Goal: Transaction & Acquisition: Purchase product/service

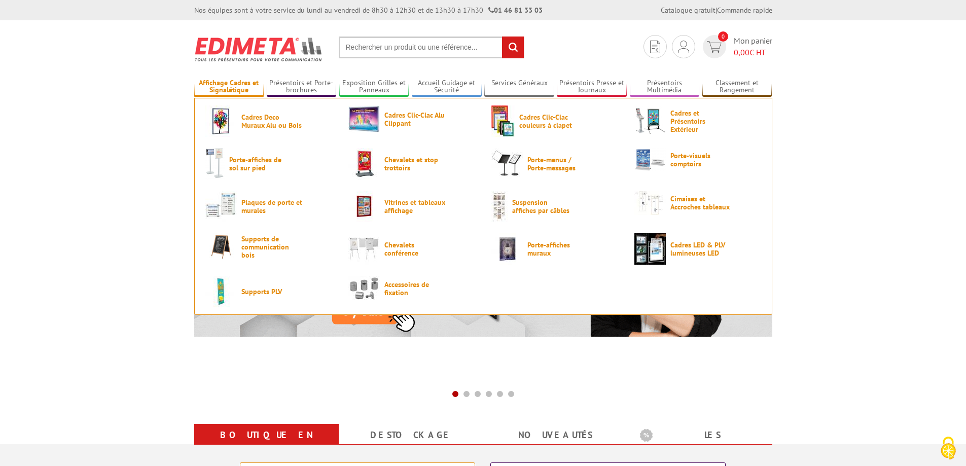
click at [221, 92] on link "Affichage Cadres et Signalétique" at bounding box center [229, 87] width 70 height 17
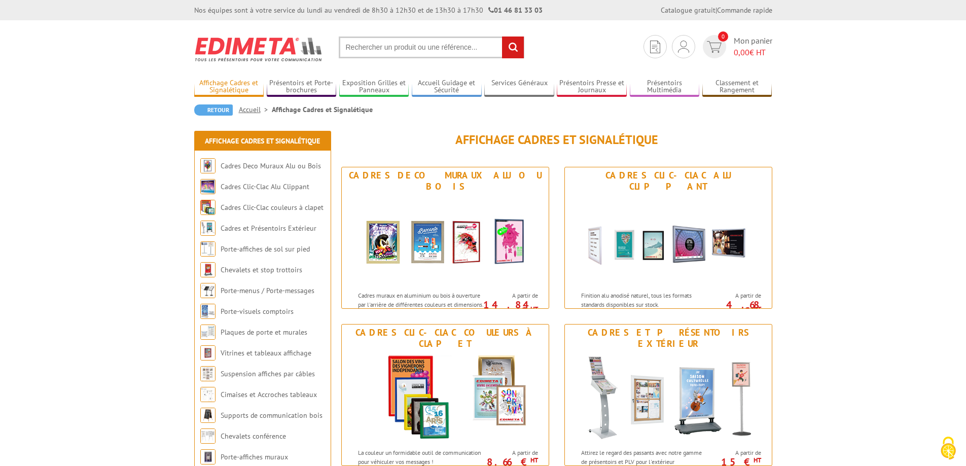
click at [232, 87] on link "Affichage Cadres et Signalétique" at bounding box center [229, 87] width 70 height 17
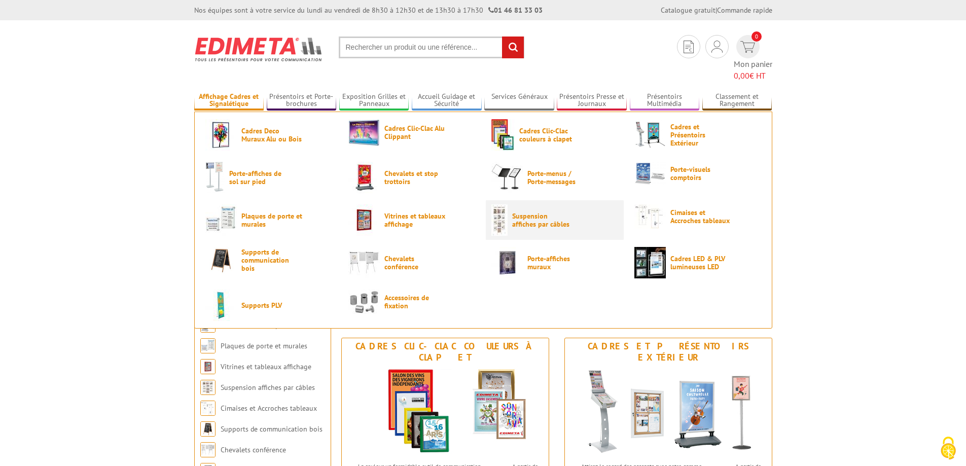
click at [558, 212] on span "Suspension affiches par câbles" at bounding box center [542, 220] width 61 height 16
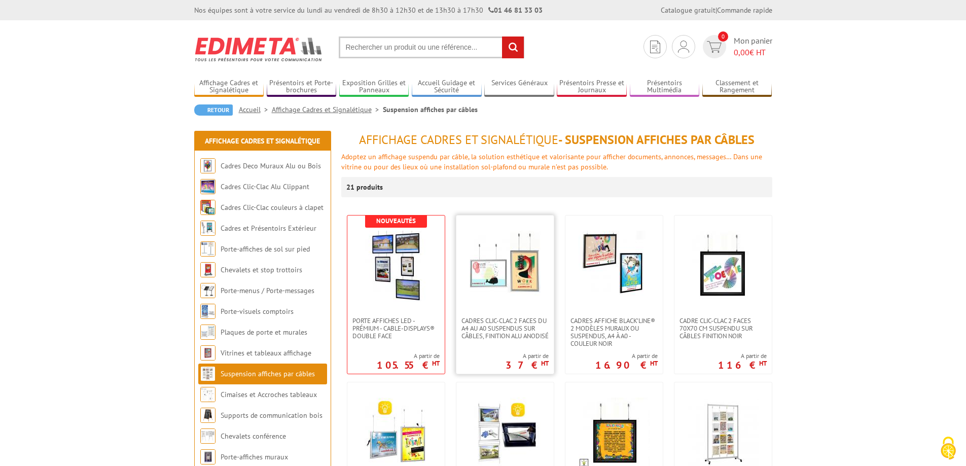
click at [502, 276] on img at bounding box center [504, 266] width 71 height 71
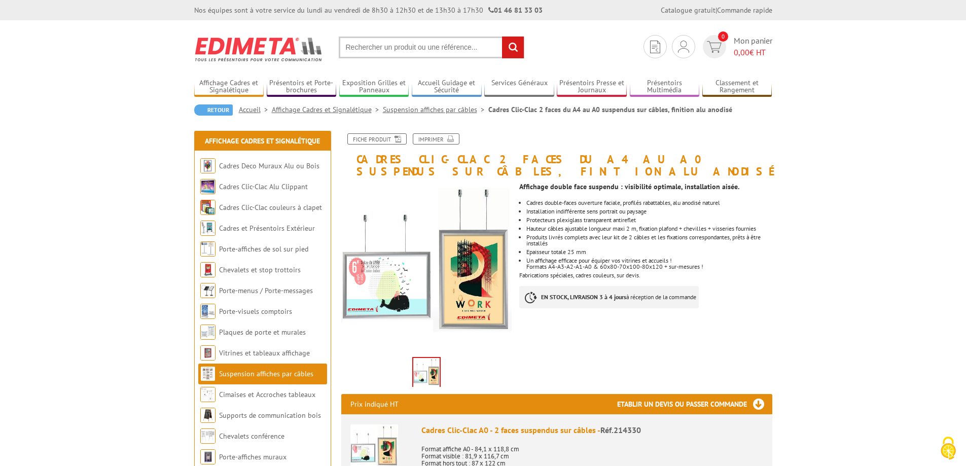
drag, startPoint x: 61, startPoint y: 3, endPoint x: 834, endPoint y: 233, distance: 806.6
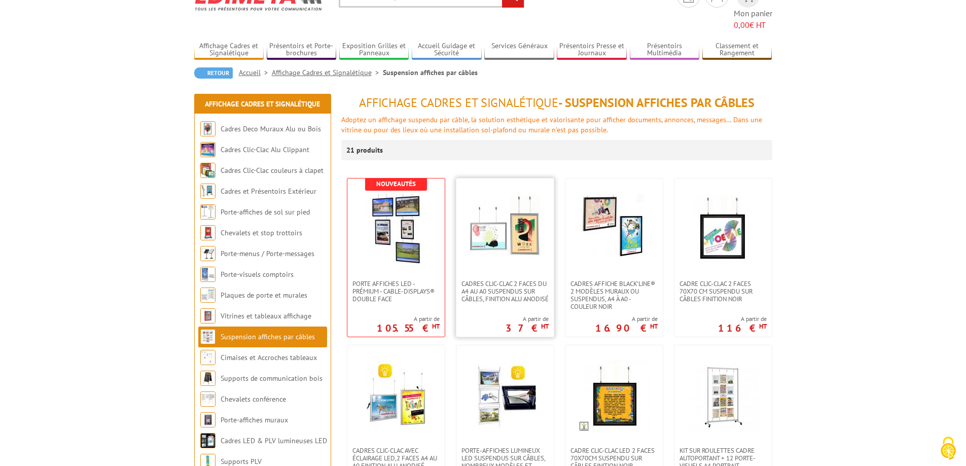
scroll to position [101, 0]
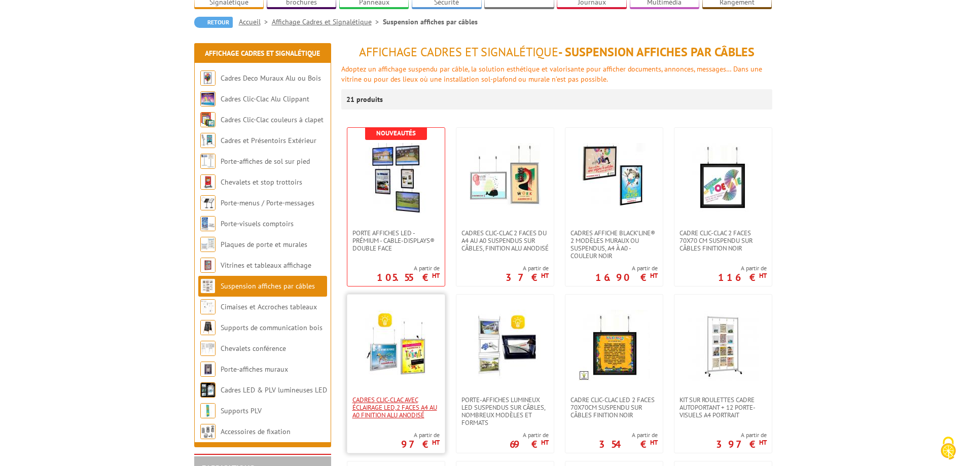
click at [352, 396] on span "Cadres clic-clac avec éclairage LED,2 Faces A4 au A0 finition Alu Anodisé" at bounding box center [395, 407] width 87 height 23
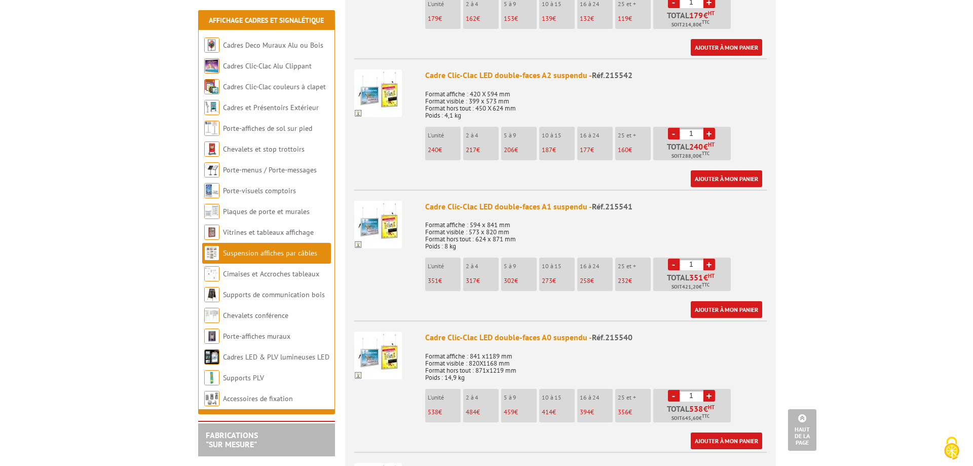
scroll to position [710, 0]
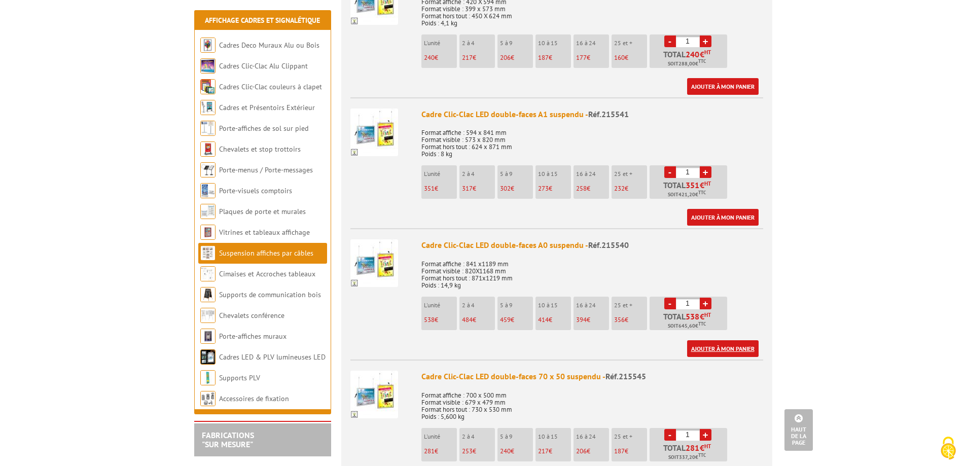
click at [719, 340] on link "Ajouter à mon panier" at bounding box center [722, 348] width 71 height 17
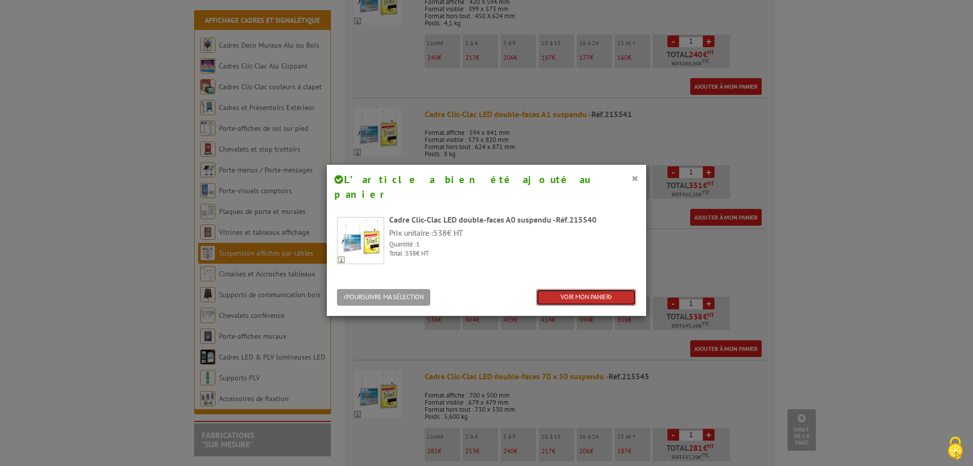
click at [601, 289] on link "VOIR MON PANIER" at bounding box center [586, 297] width 100 height 17
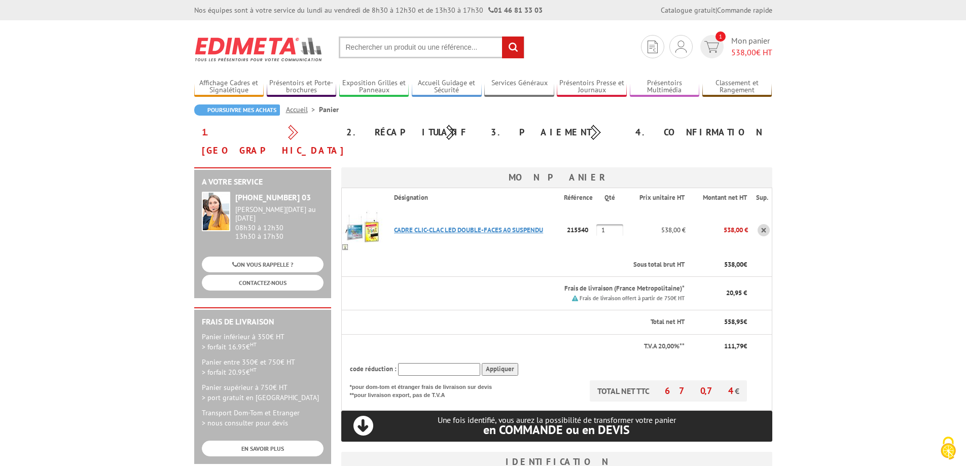
type input "[EMAIL_ADDRESS][DOMAIN_NAME]"
click at [513, 226] on link "CADRE CLIC-CLAC LED DOUBLE-FACES A0 SUSPENDU" at bounding box center [468, 230] width 149 height 9
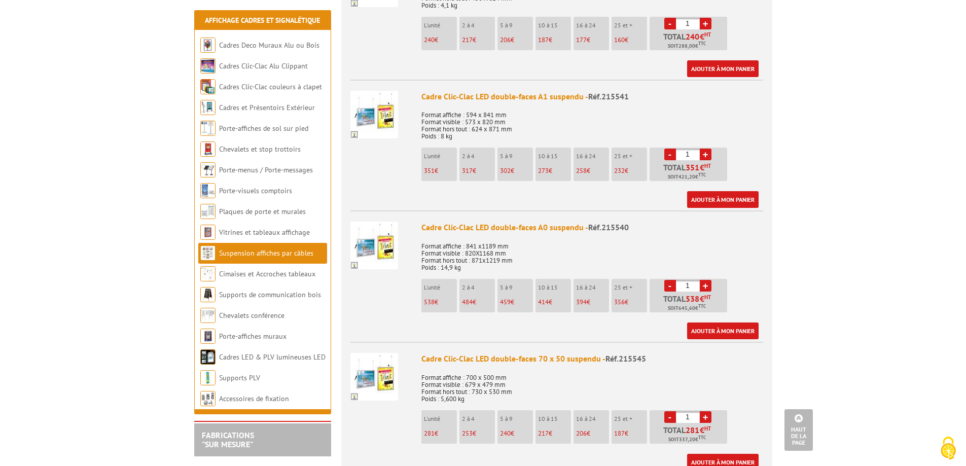
scroll to position [760, 0]
